Goal: Find specific page/section: Find specific page/section

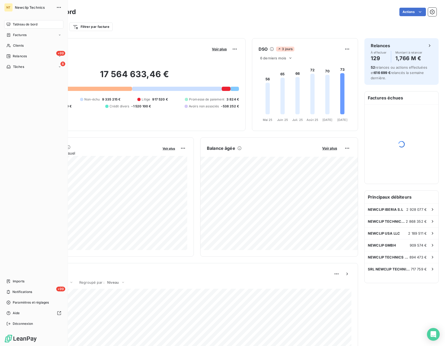
click at [15, 34] on span "Factures" at bounding box center [20, 35] width 14 height 5
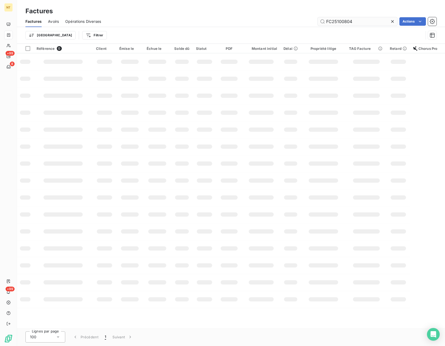
drag, startPoint x: 352, startPoint y: 23, endPoint x: 310, endPoint y: 25, distance: 42.2
click at [318, 25] on input "FC25100804" at bounding box center [358, 21] width 80 height 8
type input "FC23101462"
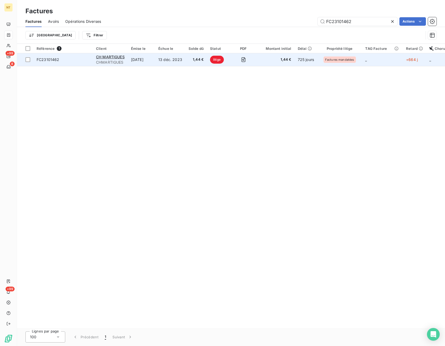
click at [259, 64] on td "1,44 €" at bounding box center [275, 59] width 38 height 13
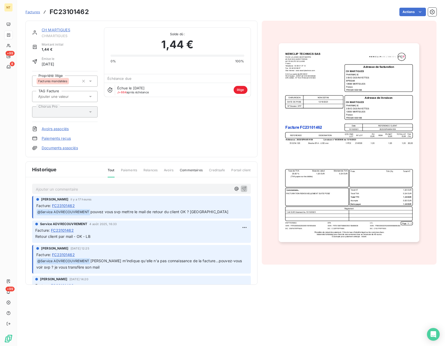
click at [61, 147] on link "Documents associés" at bounding box center [60, 147] width 36 height 5
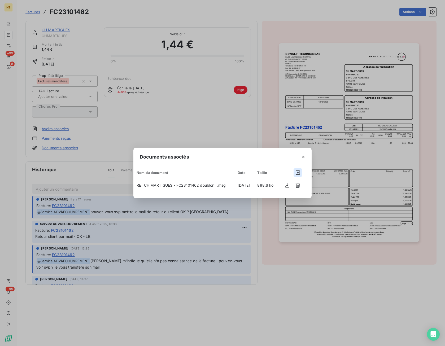
click at [299, 173] on icon "button" at bounding box center [297, 172] width 5 height 5
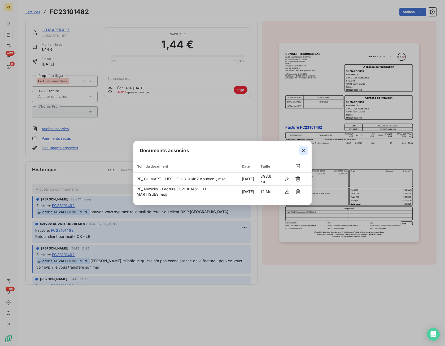
click at [303, 151] on icon "button" at bounding box center [303, 150] width 5 height 5
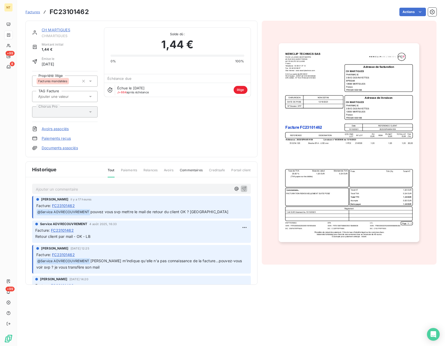
click at [181, 189] on p "Ajouter un commentaire ﻿" at bounding box center [133, 189] width 195 height 7
click at [245, 189] on icon "button" at bounding box center [243, 188] width 5 height 5
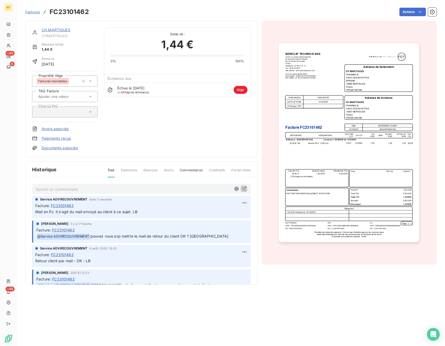
click at [30, 11] on span "Factures" at bounding box center [32, 12] width 15 height 4
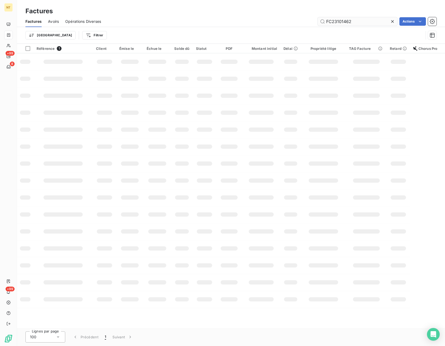
drag, startPoint x: 348, startPoint y: 23, endPoint x: 307, endPoint y: 21, distance: 40.9
click at [318, 21] on input "FC23101462" at bounding box center [358, 21] width 80 height 8
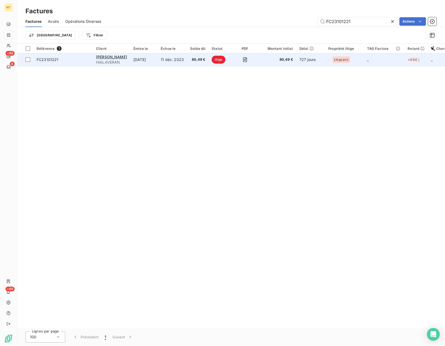
type input "FC23101221"
click at [261, 59] on span "80,49 €" at bounding box center [277, 59] width 32 height 5
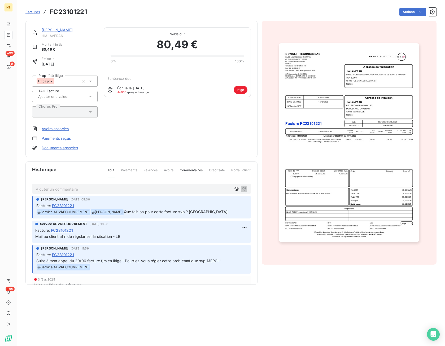
click at [83, 189] on p "Ajouter un commentaire ﻿" at bounding box center [133, 189] width 195 height 7
click at [67, 149] on link "Documents associés" at bounding box center [60, 147] width 36 height 5
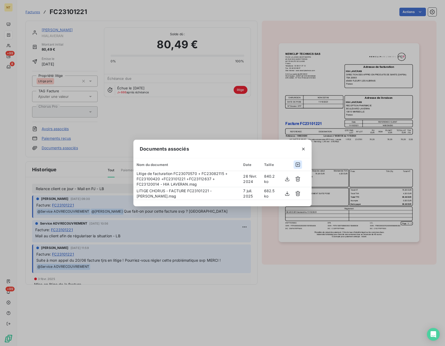
click at [297, 164] on icon "button" at bounding box center [297, 164] width 5 height 5
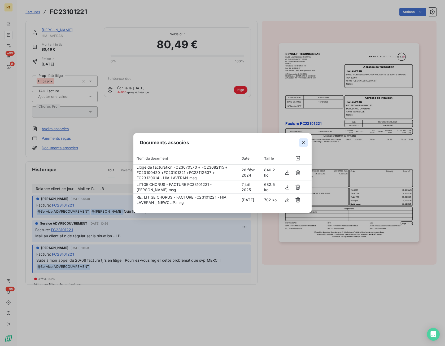
click at [304, 141] on icon "button" at bounding box center [303, 142] width 5 height 5
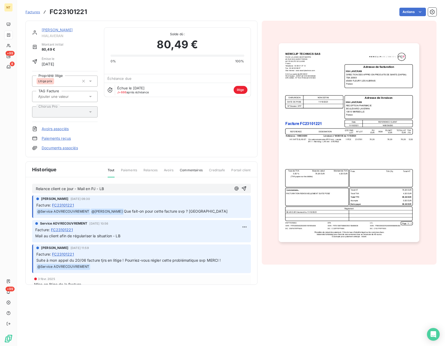
click at [29, 12] on span "Factures" at bounding box center [32, 12] width 15 height 4
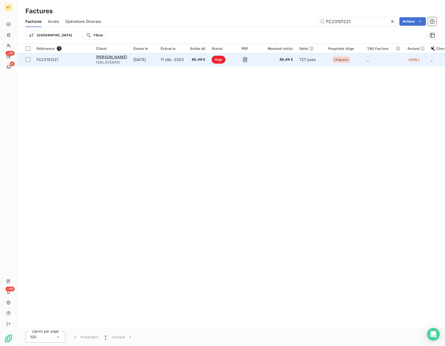
click at [264, 64] on td "80,49 €" at bounding box center [277, 59] width 38 height 13
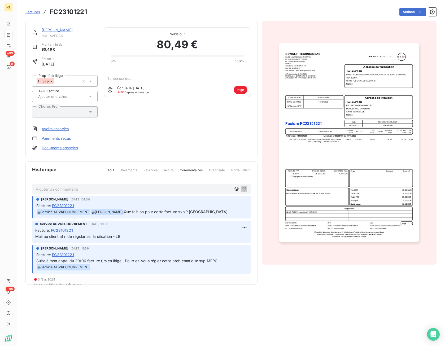
click at [63, 192] on p "Ajouter un commentaire ﻿" at bounding box center [133, 189] width 195 height 7
click at [246, 188] on icon "button" at bounding box center [243, 188] width 5 height 5
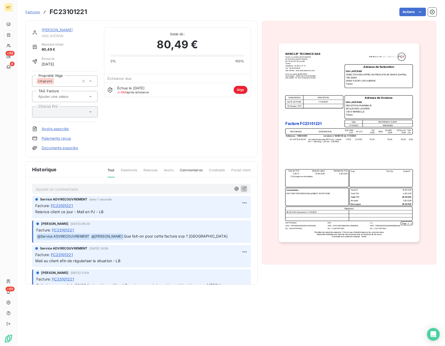
click at [35, 13] on span "Factures" at bounding box center [32, 12] width 15 height 4
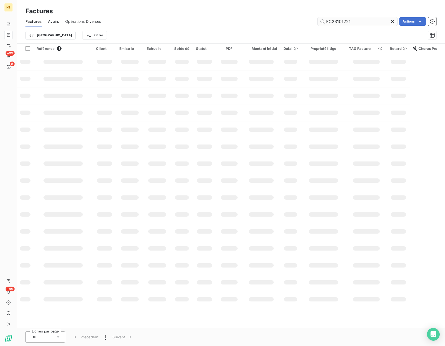
drag, startPoint x: 358, startPoint y: 22, endPoint x: 302, endPoint y: 26, distance: 55.3
click at [318, 26] on input "FC23101221" at bounding box center [358, 21] width 80 height 8
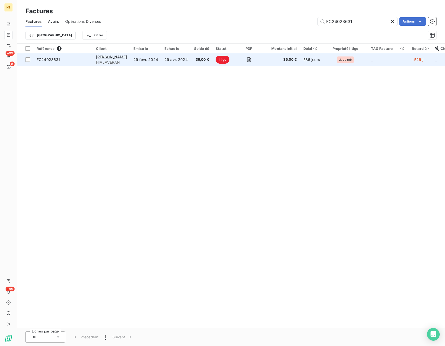
type input "FC24023631"
click at [265, 59] on span "36,00 €" at bounding box center [281, 59] width 32 height 5
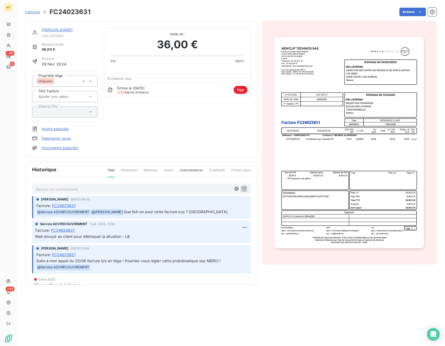
click at [56, 189] on p "Ajouter un commentaire ﻿" at bounding box center [133, 189] width 195 height 7
click at [244, 188] on icon "button" at bounding box center [243, 188] width 5 height 5
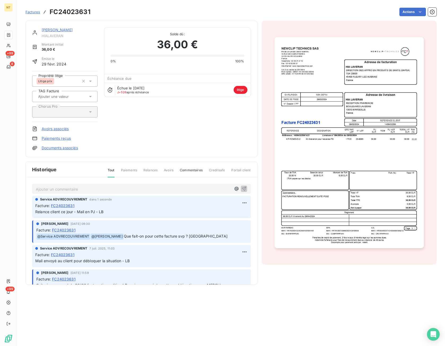
click at [58, 148] on link "Documents associés" at bounding box center [60, 147] width 36 height 5
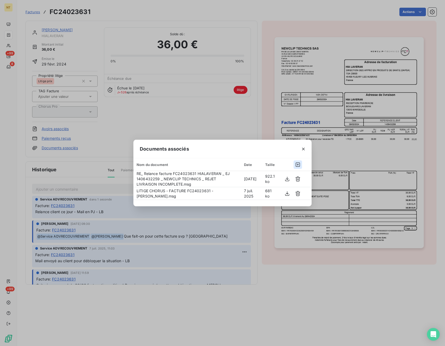
click at [294, 165] on button "button" at bounding box center [298, 164] width 8 height 8
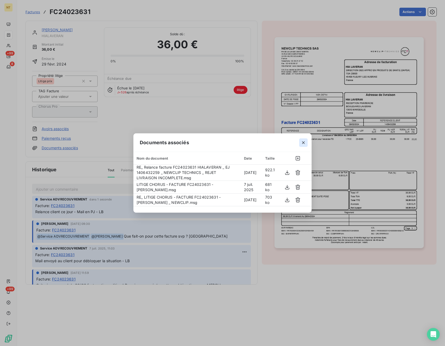
click at [302, 143] on icon "button" at bounding box center [303, 142] width 5 height 5
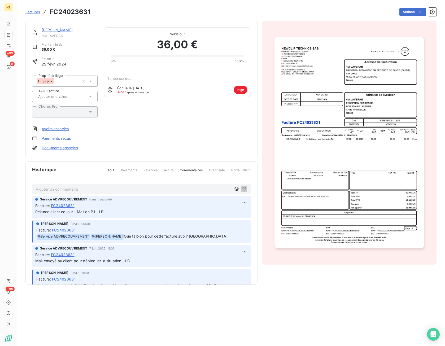
click at [34, 11] on span "Factures" at bounding box center [32, 12] width 15 height 4
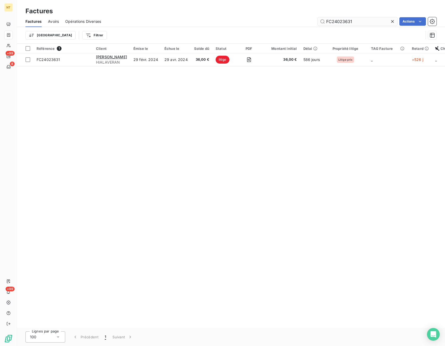
drag, startPoint x: 353, startPoint y: 20, endPoint x: 316, endPoint y: 20, distance: 37.1
click at [318, 20] on input "FC24023631" at bounding box center [358, 21] width 80 height 8
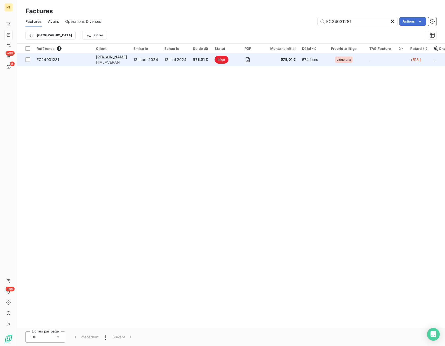
type input "FC24031281"
click at [251, 58] on td at bounding box center [248, 59] width 26 height 13
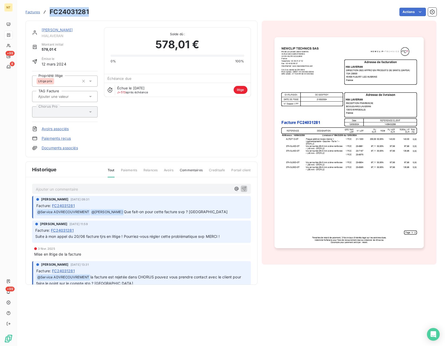
drag, startPoint x: 88, startPoint y: 13, endPoint x: 47, endPoint y: 12, distance: 40.9
click at [47, 12] on div "Factures FC24031281" at bounding box center [56, 12] width 63 height 10
copy div "FC24031281"
click at [91, 189] on p "Ajouter un commentaire ﻿" at bounding box center [133, 189] width 195 height 7
click at [242, 188] on icon "button" at bounding box center [244, 188] width 5 height 5
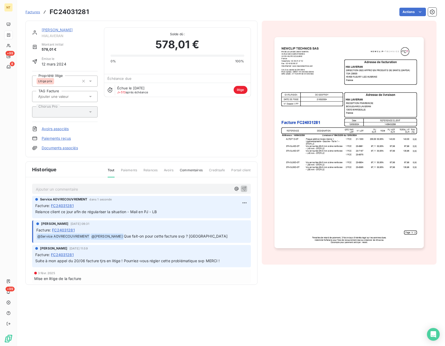
click at [69, 149] on link "Documents associés" at bounding box center [60, 147] width 36 height 5
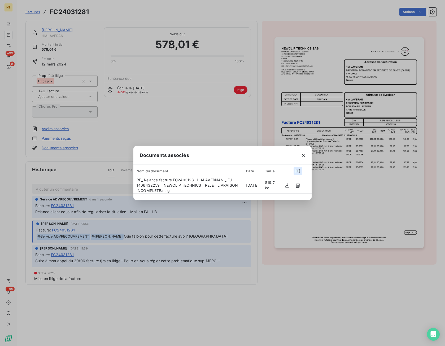
click at [298, 171] on icon "button" at bounding box center [298, 171] width 4 height 4
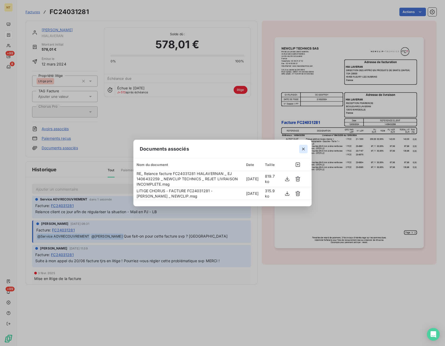
click at [305, 150] on icon "button" at bounding box center [303, 148] width 5 height 5
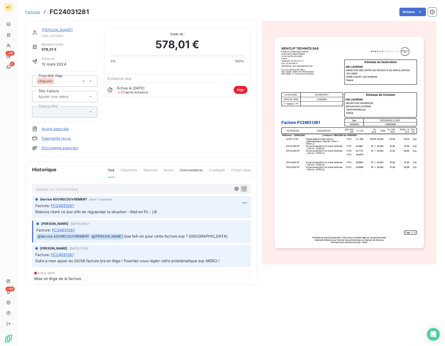
click at [30, 13] on span "Factures" at bounding box center [32, 12] width 15 height 4
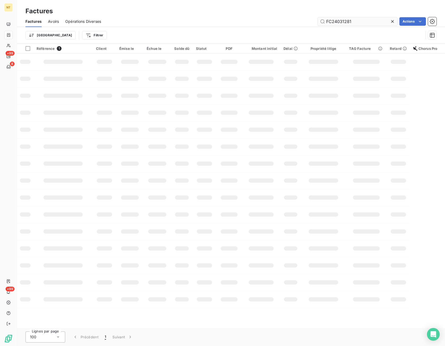
drag, startPoint x: 360, startPoint y: 21, endPoint x: 310, endPoint y: 21, distance: 49.9
click at [318, 21] on input "FC24031281" at bounding box center [358, 21] width 80 height 8
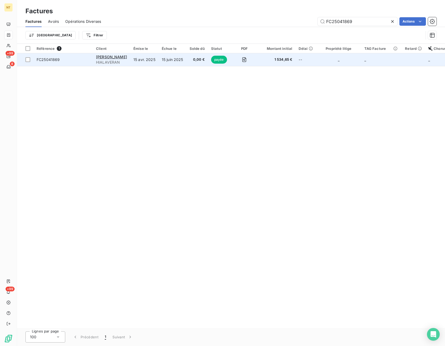
type input "FC25041869"
click at [305, 64] on td "--" at bounding box center [305, 59] width 21 height 13
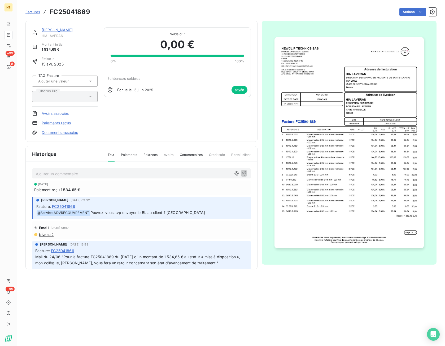
click at [35, 12] on span "Factures" at bounding box center [32, 12] width 15 height 4
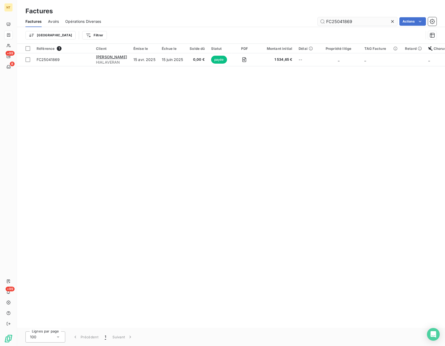
drag, startPoint x: 349, startPoint y: 22, endPoint x: 315, endPoint y: 19, distance: 34.1
click at [318, 19] on input "FC25041869" at bounding box center [358, 21] width 80 height 8
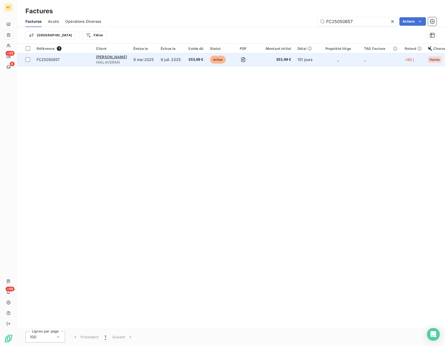
type input "FC25050857"
click at [317, 59] on td "_" at bounding box center [338, 59] width 45 height 13
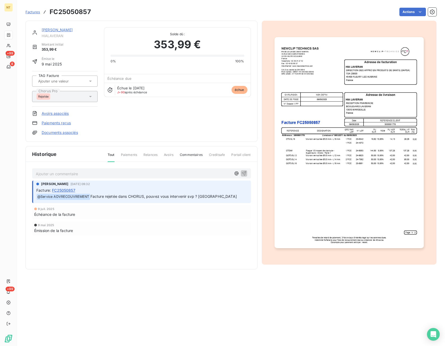
click at [104, 175] on p "Ajouter un commentaire ﻿" at bounding box center [133, 174] width 195 height 7
click at [246, 173] on icon "button" at bounding box center [243, 173] width 5 height 5
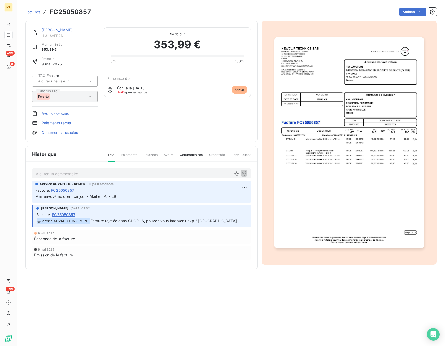
click at [66, 133] on link "Documents associés" at bounding box center [60, 132] width 36 height 5
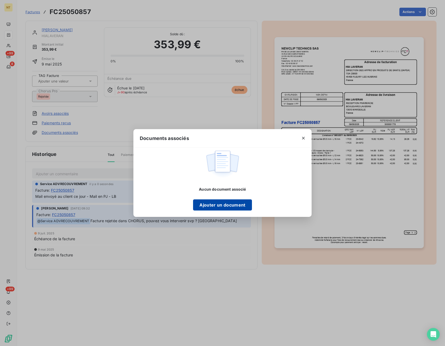
click at [239, 202] on button "Ajouter un document" at bounding box center [222, 204] width 59 height 11
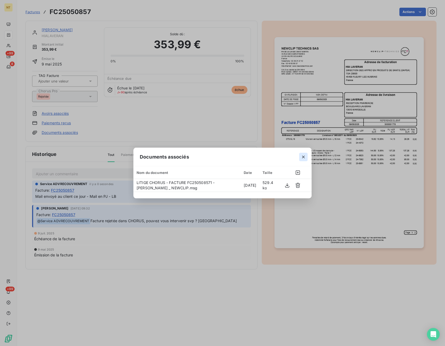
click at [302, 155] on icon "button" at bounding box center [303, 156] width 5 height 5
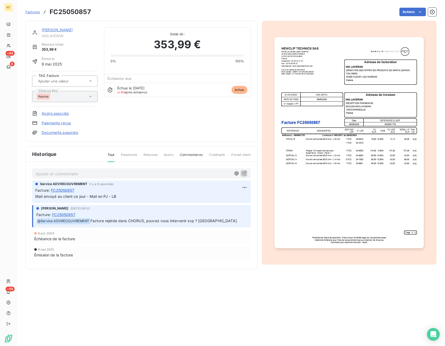
click at [196, 127] on div "HIA [PERSON_NAME] Montant initial 353,99 € Émise le [DATE] TAG Facture Chorus P…" at bounding box center [141, 81] width 219 height 108
